Goal: Transaction & Acquisition: Obtain resource

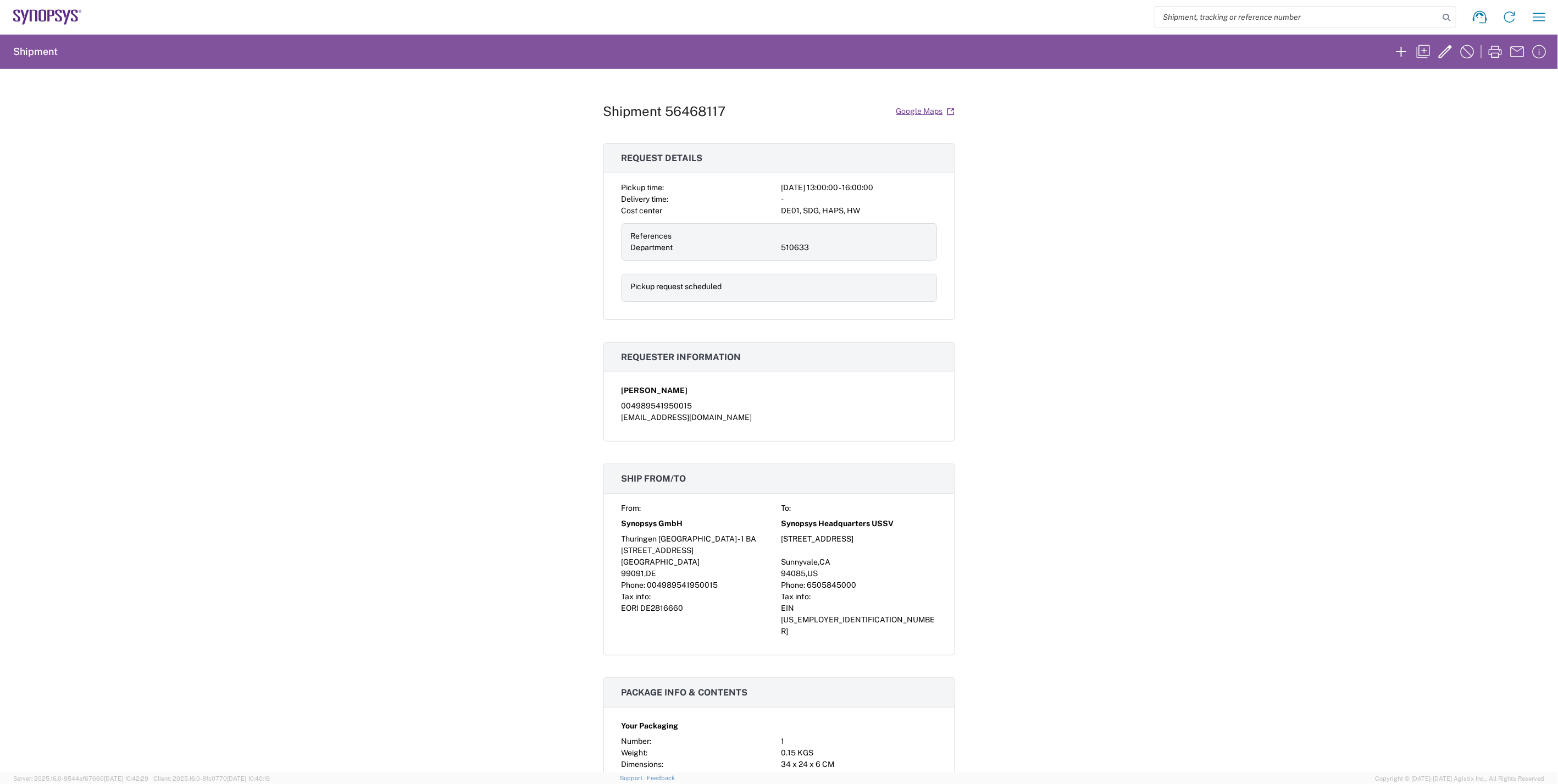
click at [1239, 301] on div "Shipment 56468117 Google Maps Request details Pickup time: 2025-08-13 13:00:00 …" at bounding box center [779, 420] width 1558 height 703
click at [1154, 586] on div "Shipment 56468117 Google Maps Request details Pickup time: 2025-08-13 13:00:00 …" at bounding box center [779, 420] width 1558 height 703
click at [1175, 387] on div "Shipment 56468117 Google Maps Request details Pickup time: 2025-08-13 13:00:00 …" at bounding box center [779, 420] width 1558 height 703
click at [1199, 314] on div "Shipment 56468117 Google Maps Request details Pickup time: 2025-08-13 13:00:00 …" at bounding box center [779, 420] width 1558 height 703
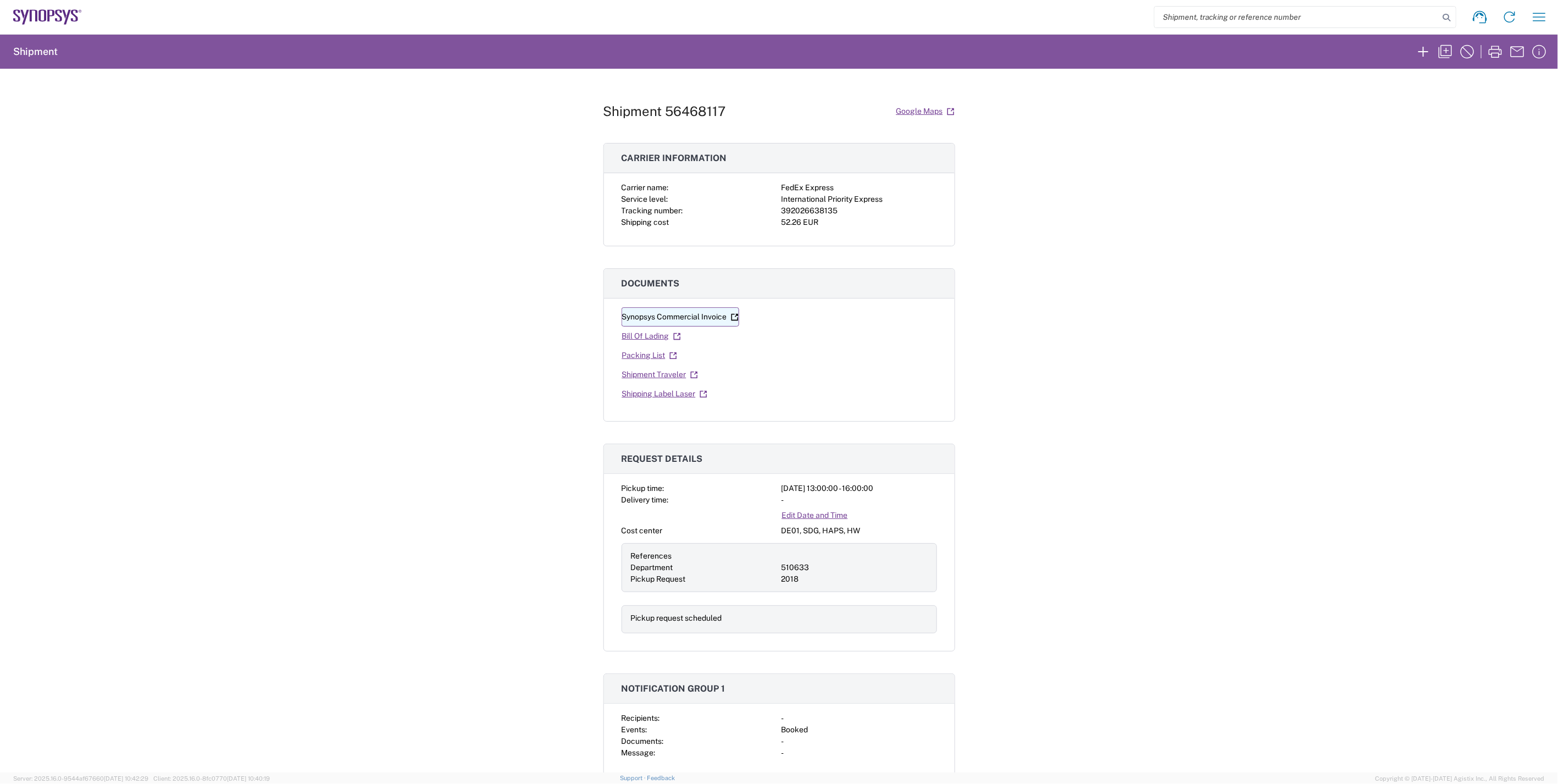
click at [688, 314] on link "Synopsys Commercial Invoice" at bounding box center [680, 317] width 118 height 19
click at [637, 334] on link "Bill Of Lading" at bounding box center [651, 336] width 60 height 19
click at [643, 356] on link "Packing List" at bounding box center [649, 355] width 56 height 19
click at [643, 399] on link "Shipping Label Laser" at bounding box center [664, 393] width 86 height 19
